Goal: Obtain resource: Obtain resource

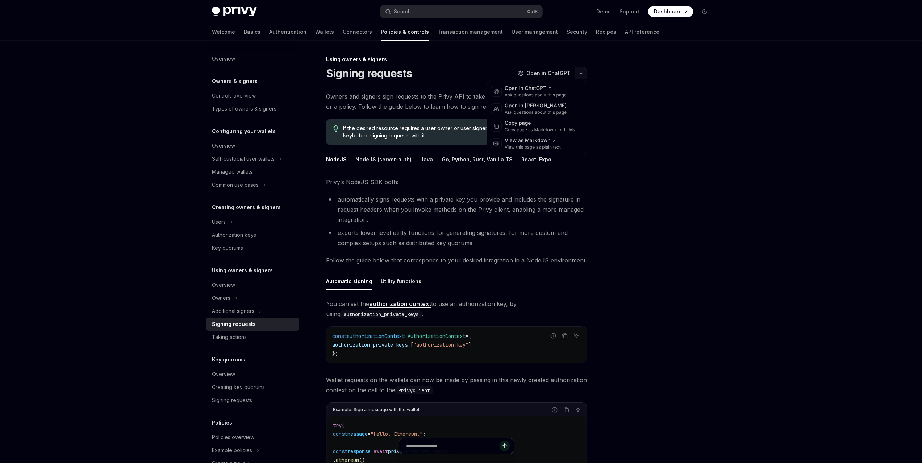
click at [583, 74] on button "button" at bounding box center [581, 73] width 12 height 12
click at [549, 123] on div "Copy page" at bounding box center [540, 123] width 71 height 7
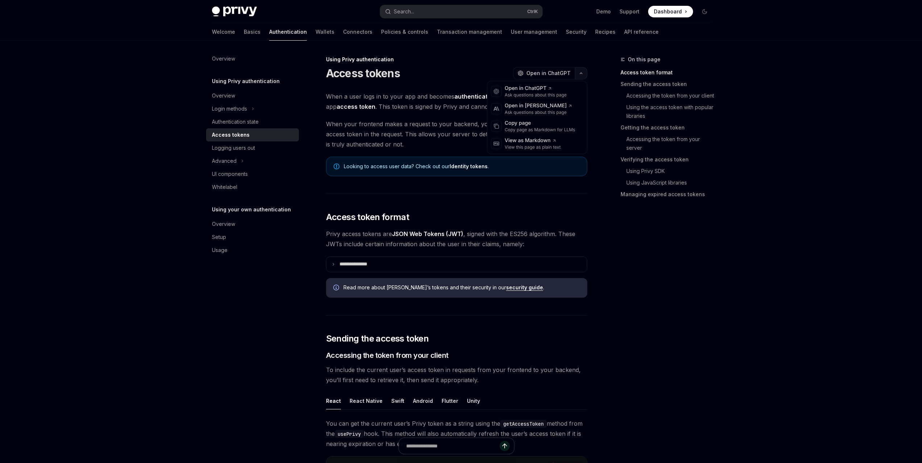
click at [582, 75] on button "button" at bounding box center [581, 73] width 12 height 12
click at [565, 127] on div "Copy page as Markdown for LLMs" at bounding box center [540, 130] width 71 height 6
